Goal: Task Accomplishment & Management: Complete application form

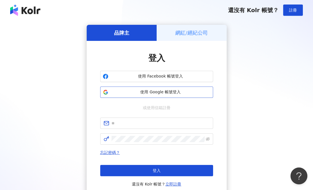
click at [131, 95] on button "使用 Google 帳號登入" at bounding box center [156, 92] width 113 height 11
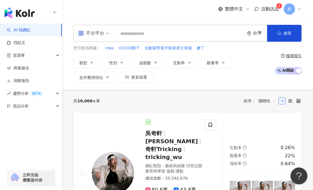
click at [264, 12] on span "活動訊息" at bounding box center [270, 8] width 18 height 5
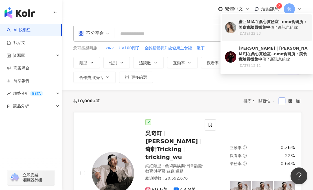
click at [263, 27] on b "桑心實驗室--emo食研所：美食實驗員徵集中" at bounding box center [272, 24] width 69 height 10
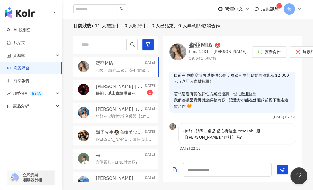
scroll to position [162, 0]
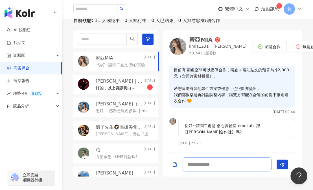
click at [228, 166] on textarea at bounding box center [226, 164] width 89 height 14
type textarea "*"
type textarea "**********"
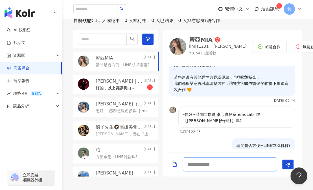
scroll to position [393, 0]
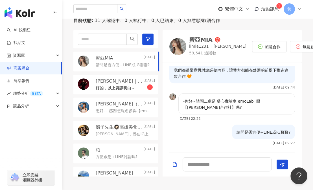
click at [118, 80] on p "Jimmy｜彥傑" at bounding box center [119, 81] width 47 height 6
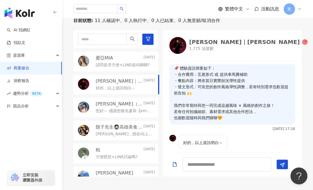
scroll to position [82, 0]
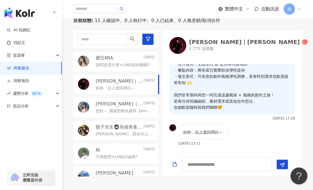
click at [182, 45] on img at bounding box center [177, 45] width 17 height 17
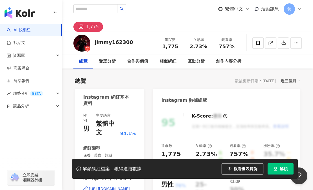
click at [272, 44] on icon at bounding box center [270, 43] width 5 height 5
